Goal: Task Accomplishment & Management: Complete application form

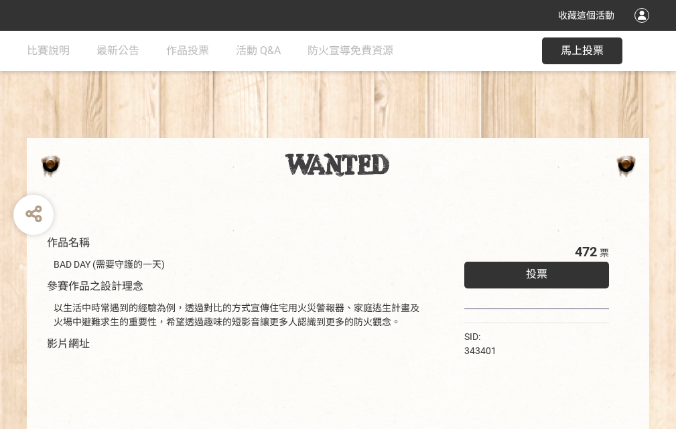
click at [644, 28] on div "收藏這個活動" at bounding box center [338, 15] width 676 height 31
click at [419, 132] on div "作品名稱 BAD DAY (需要守護的一天) 參賽作品之設計理念 以生活中時常遇到的經驗為例，透過對比的方式宣傳住宅用火災警報器、家庭逃生計畫及火場中避難求生…" at bounding box center [338, 312] width 676 height 563
click at [533, 271] on span "投票" at bounding box center [536, 274] width 21 height 13
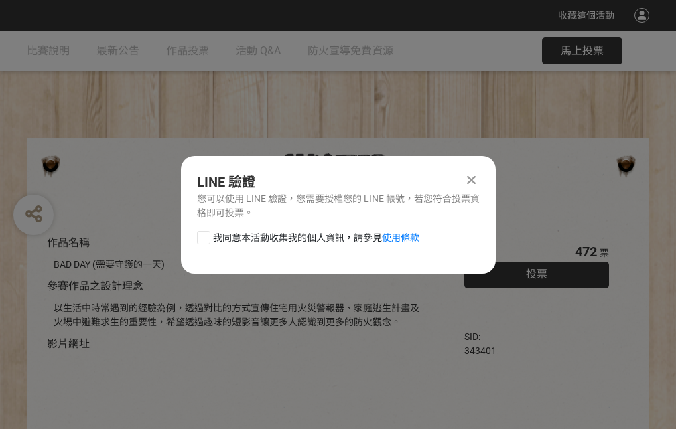
click at [202, 235] on div at bounding box center [203, 237] width 13 height 13
checkbox input "true"
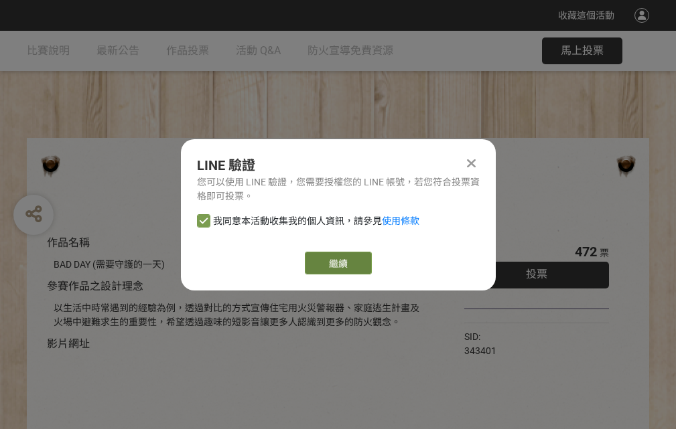
click at [337, 263] on link "繼續" at bounding box center [338, 263] width 67 height 23
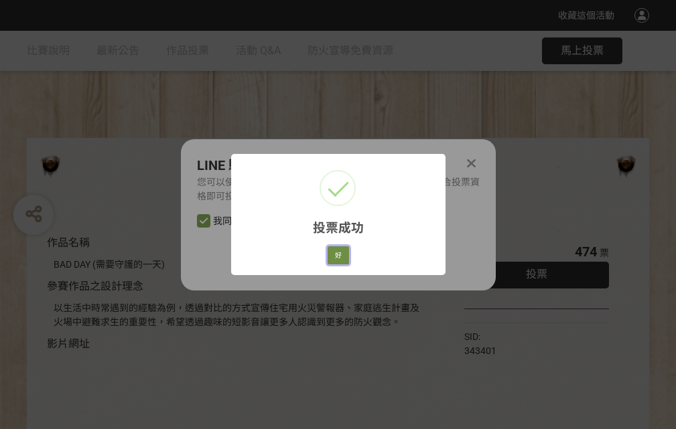
click at [334, 253] on button "好" at bounding box center [338, 256] width 21 height 19
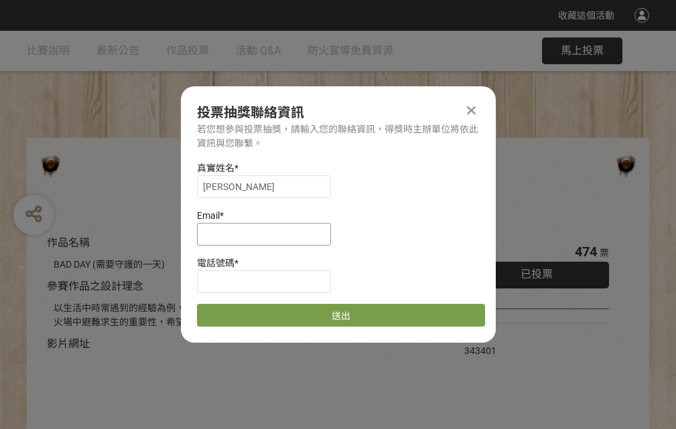
click at [268, 234] on input at bounding box center [264, 234] width 134 height 23
type input "[EMAIL_ADDRESS][DOMAIN_NAME]"
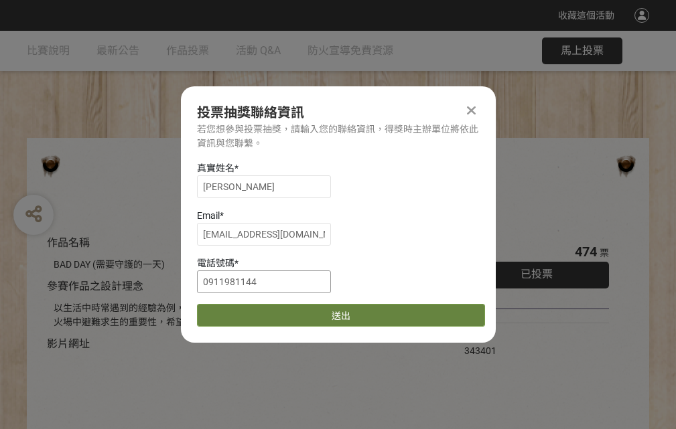
type input "0911981144"
click at [235, 311] on button "送出" at bounding box center [341, 315] width 288 height 23
